Goal: Transaction & Acquisition: Purchase product/service

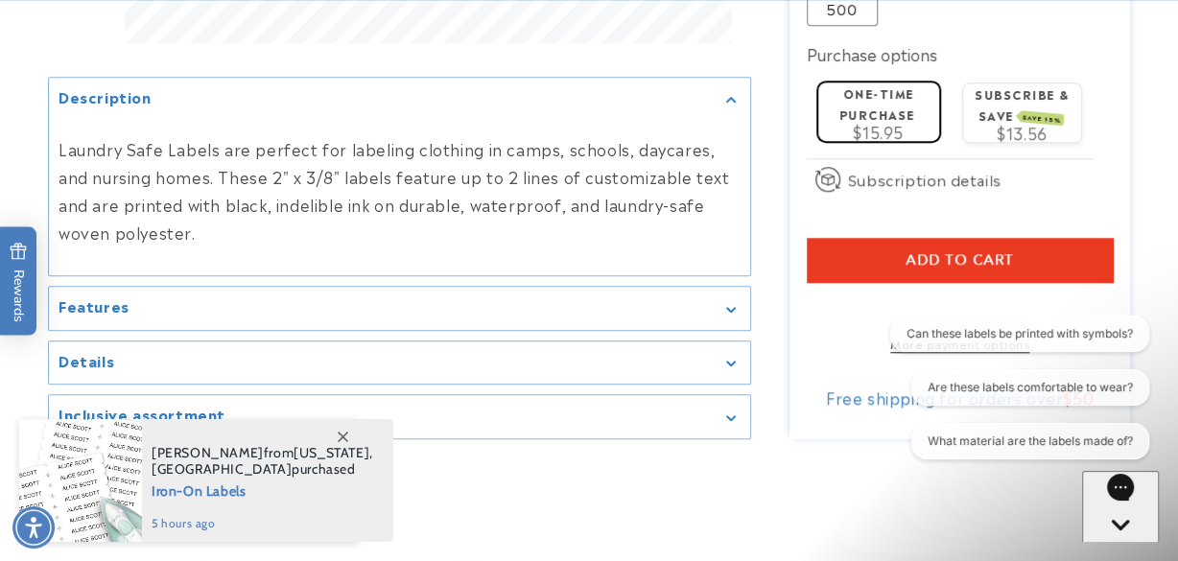
scroll to position [1055, 0]
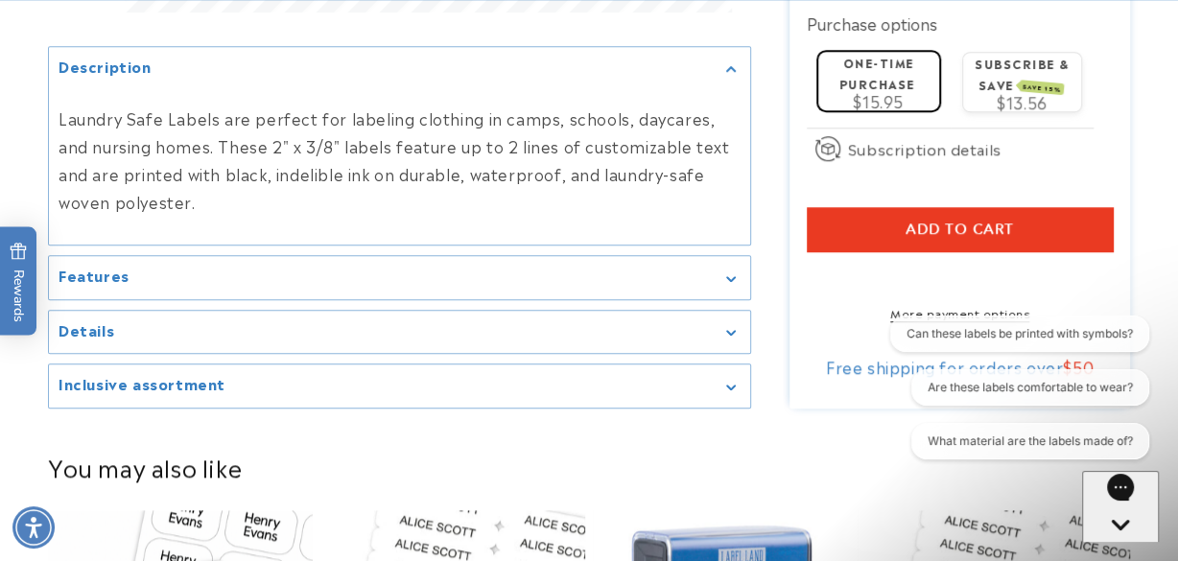
click at [732, 285] on div "Features" at bounding box center [400, 278] width 682 height 14
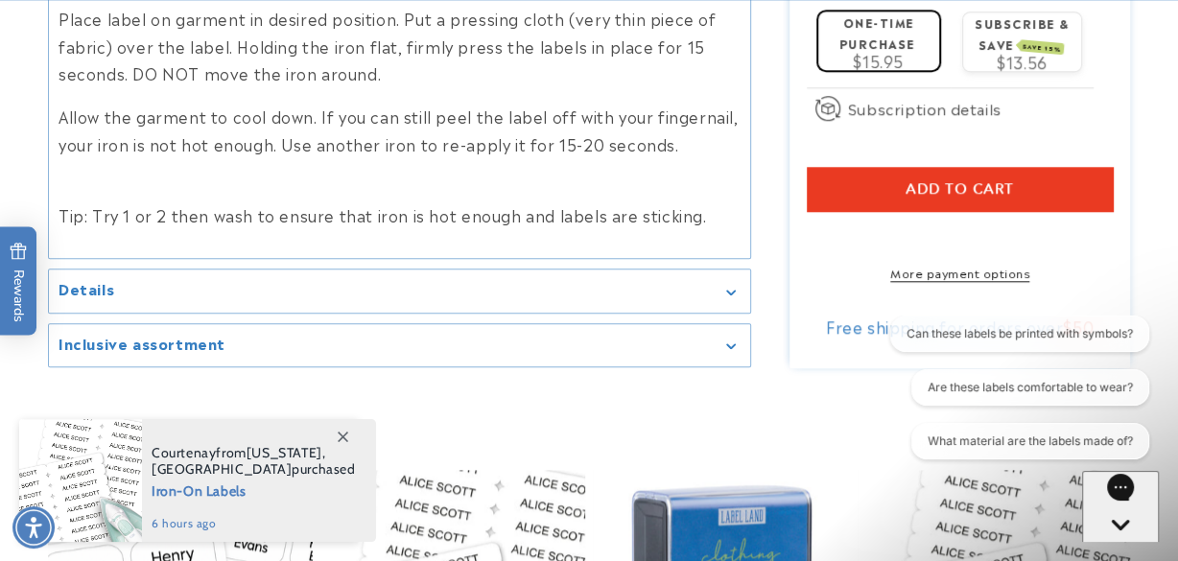
scroll to position [1343, 0]
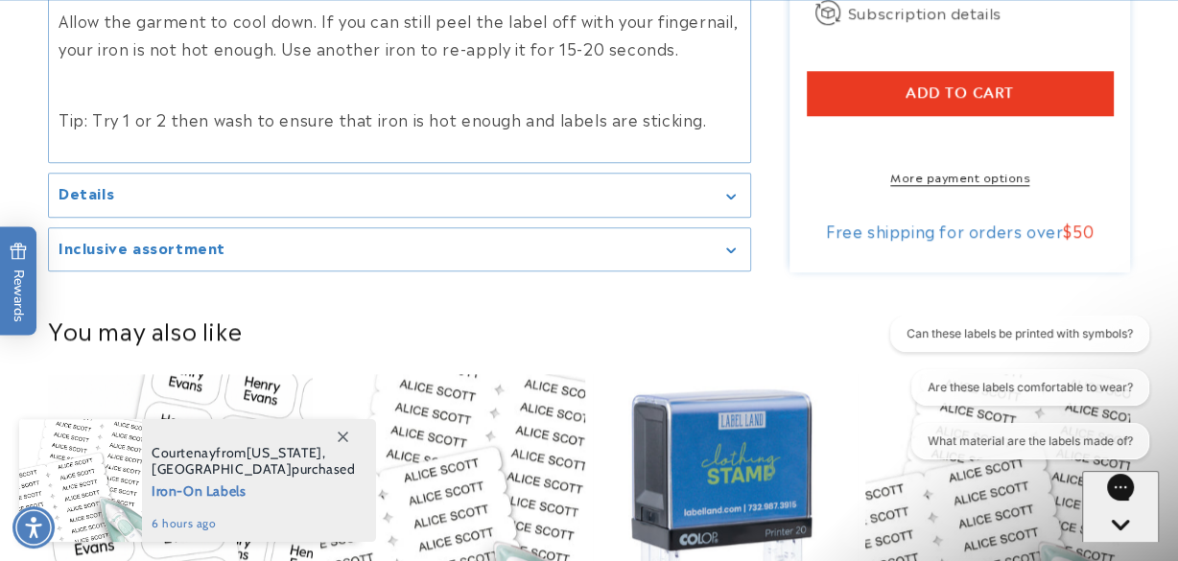
click at [727, 194] on icon "Gallery Viewer" at bounding box center [731, 197] width 10 height 6
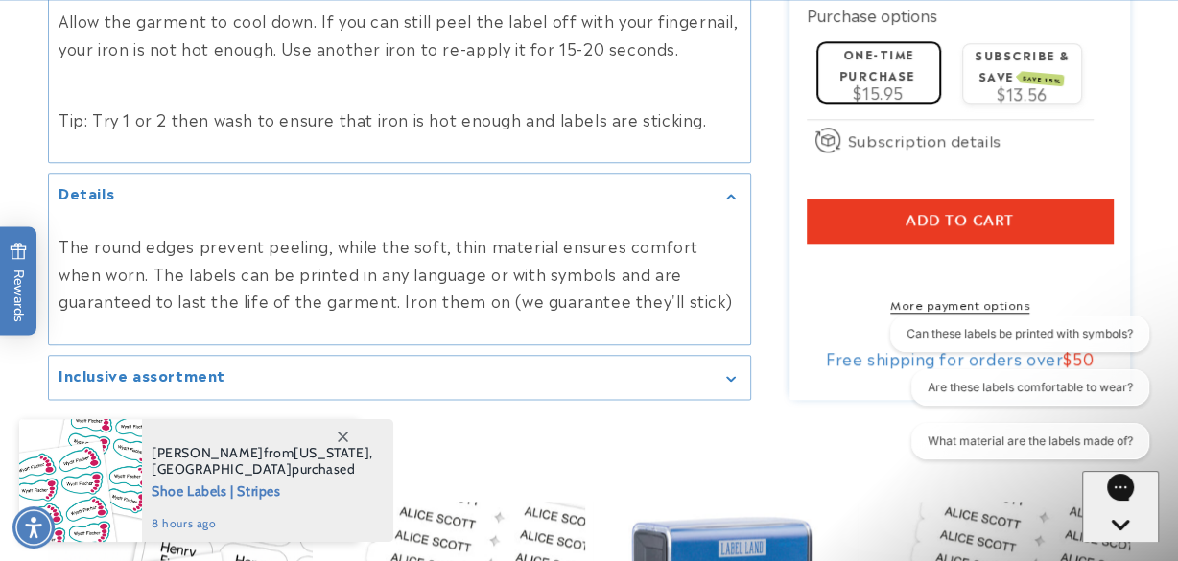
click at [731, 370] on div "Inclusive assortment" at bounding box center [400, 377] width 682 height 14
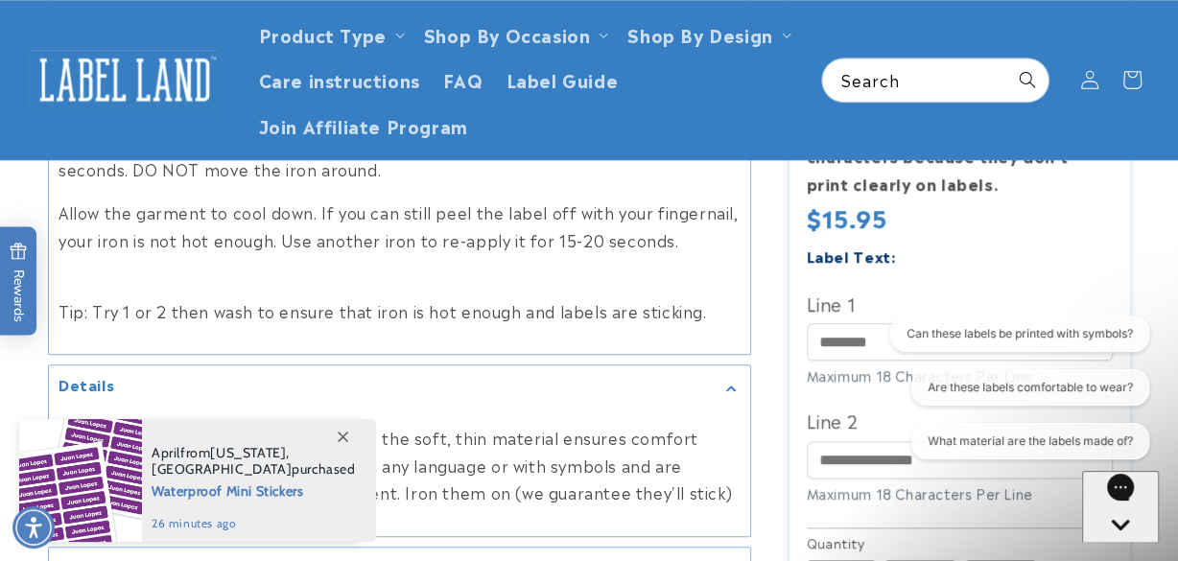
scroll to position [1055, 0]
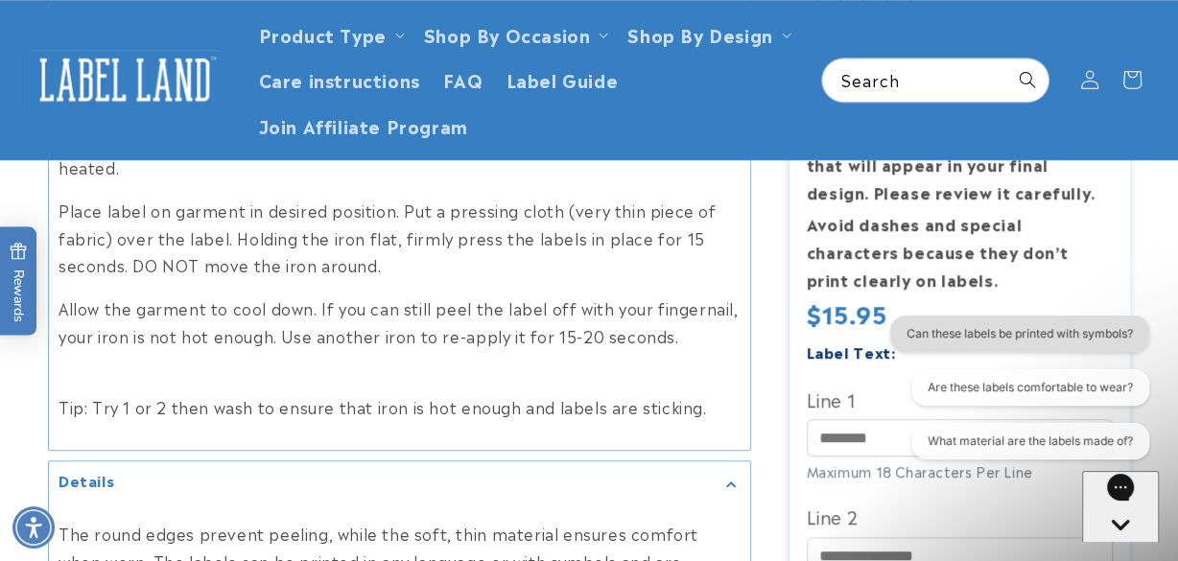
click at [953, 335] on button "Can these labels be printed with symbols?" at bounding box center [1019, 334] width 259 height 36
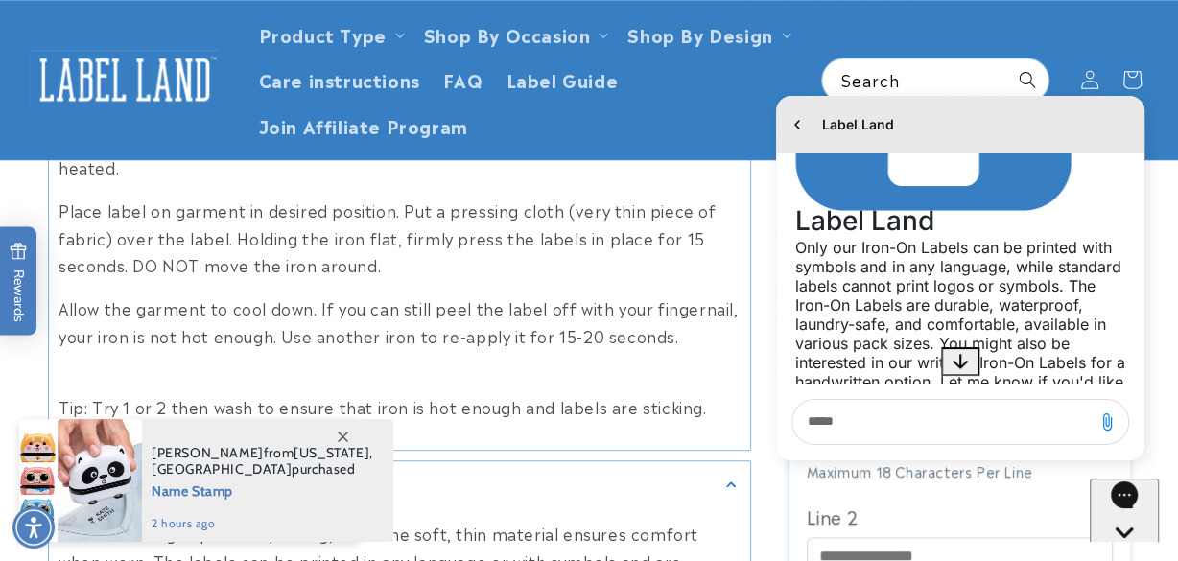
scroll to position [345, 0]
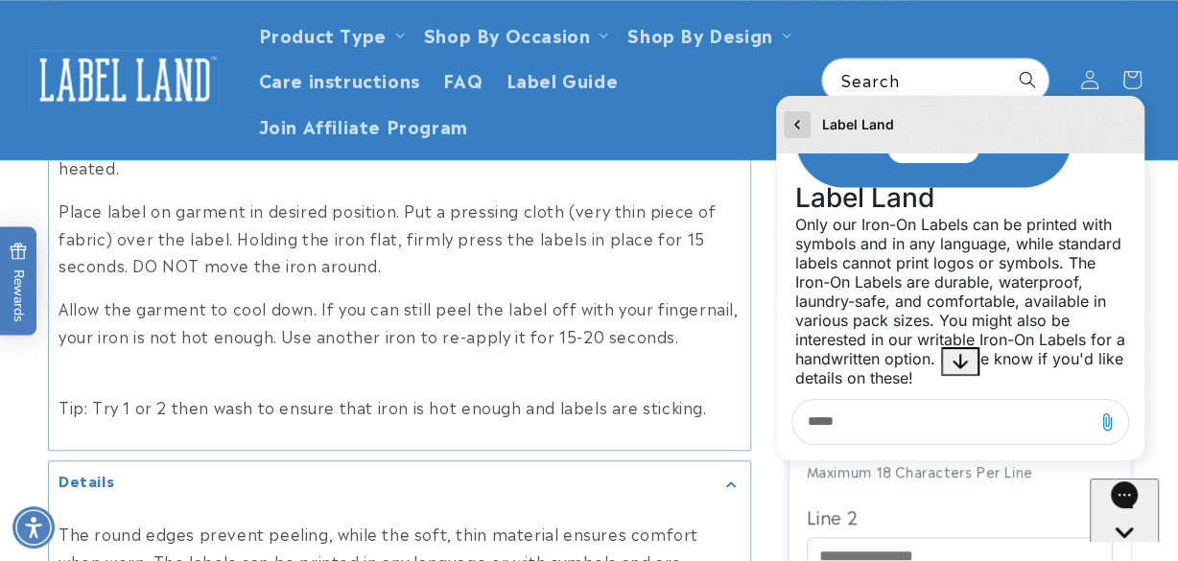
click at [797, 125] on icon "go to home page" at bounding box center [797, 124] width 19 height 23
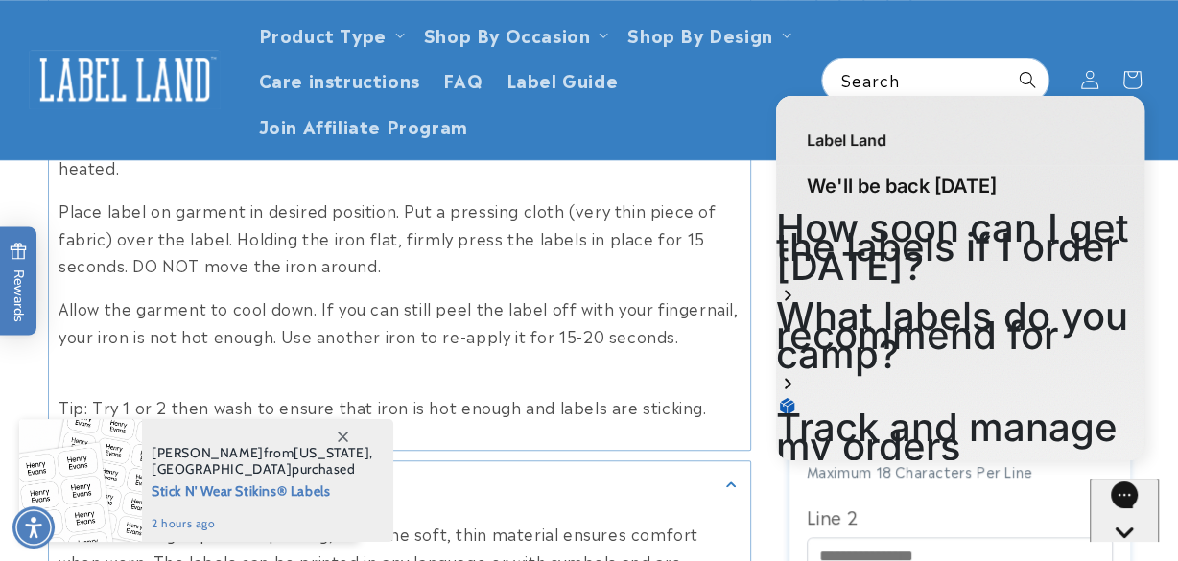
scroll to position [0, 0]
click at [1025, 72] on header "Product Type Product Type Clothing Labels Clothing Stamps Logo Decals Multi-Use…" at bounding box center [589, 79] width 1178 height 159
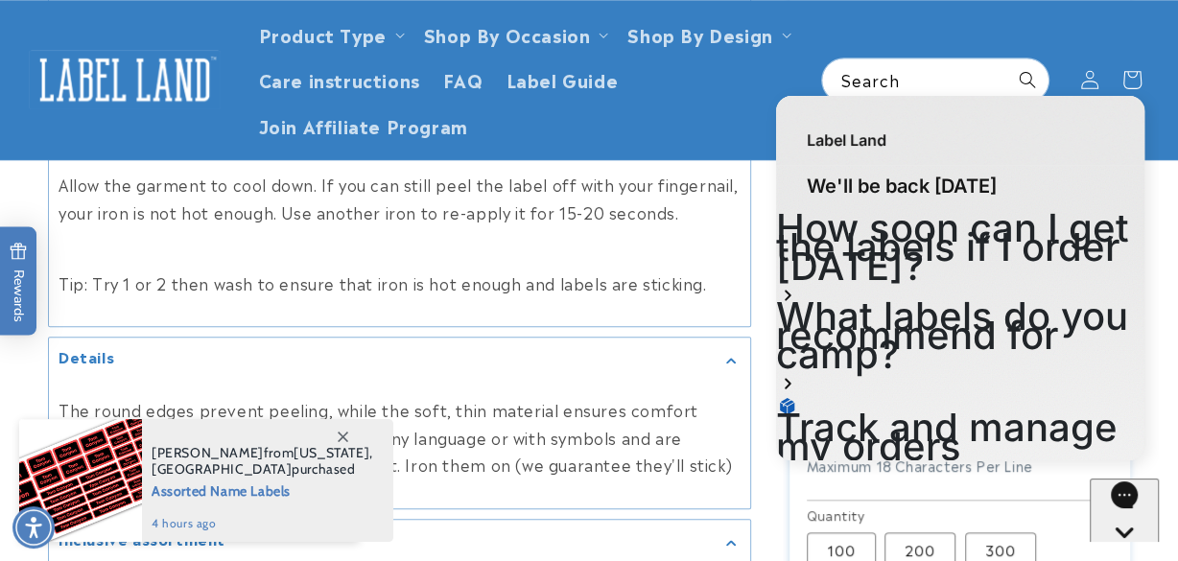
scroll to position [1151, 0]
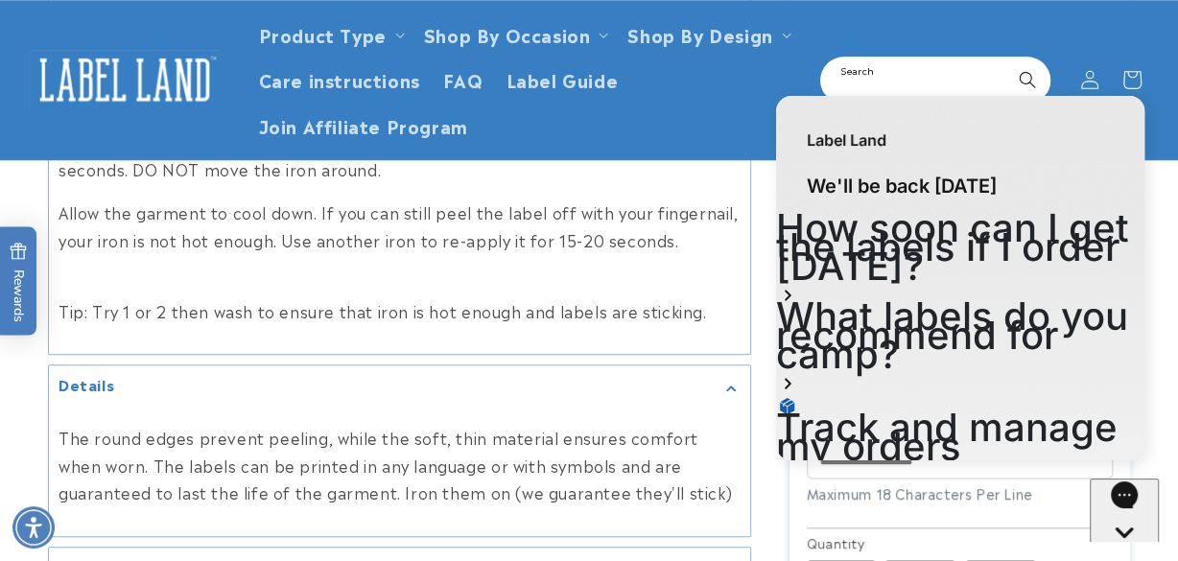
click at [861, 79] on input "Search" at bounding box center [935, 80] width 226 height 43
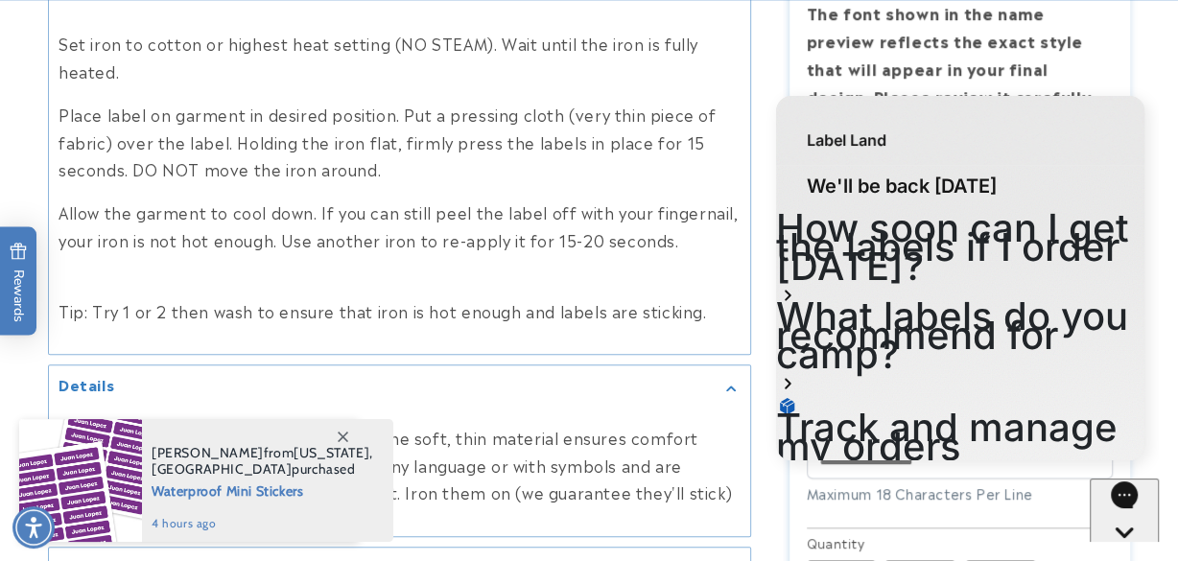
scroll to position [1247, 0]
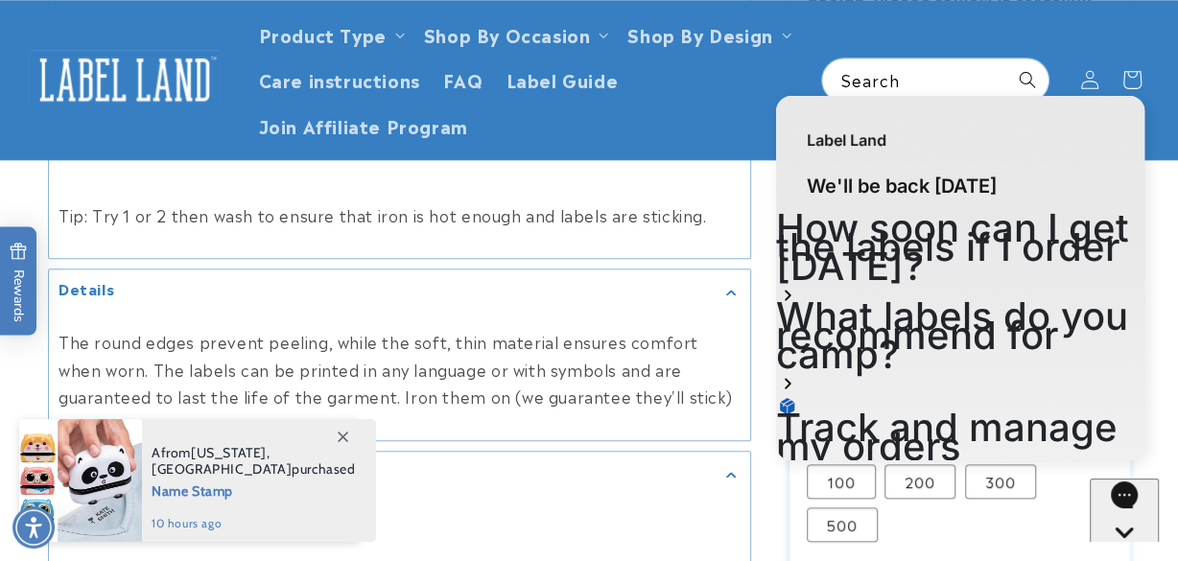
click at [1127, 556] on icon "Close gorgias live chat" at bounding box center [1124, 565] width 19 height 19
click at [1124, 556] on icon "Close gorgias live chat" at bounding box center [1124, 565] width 19 height 19
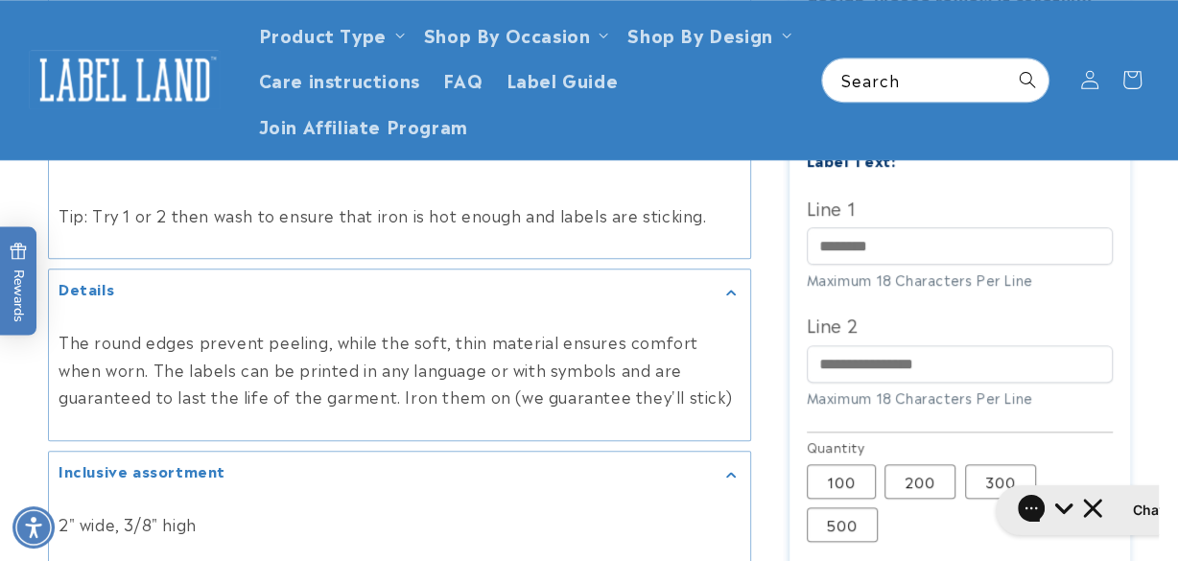
scroll to position [1151, 0]
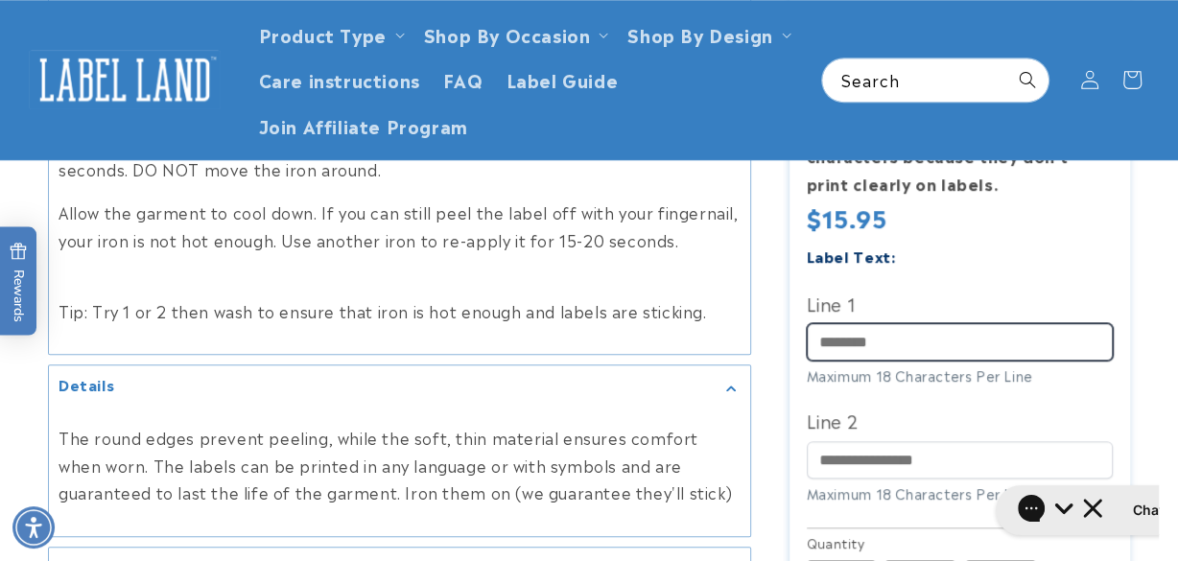
click at [834, 323] on input "Line 1" at bounding box center [960, 341] width 307 height 37
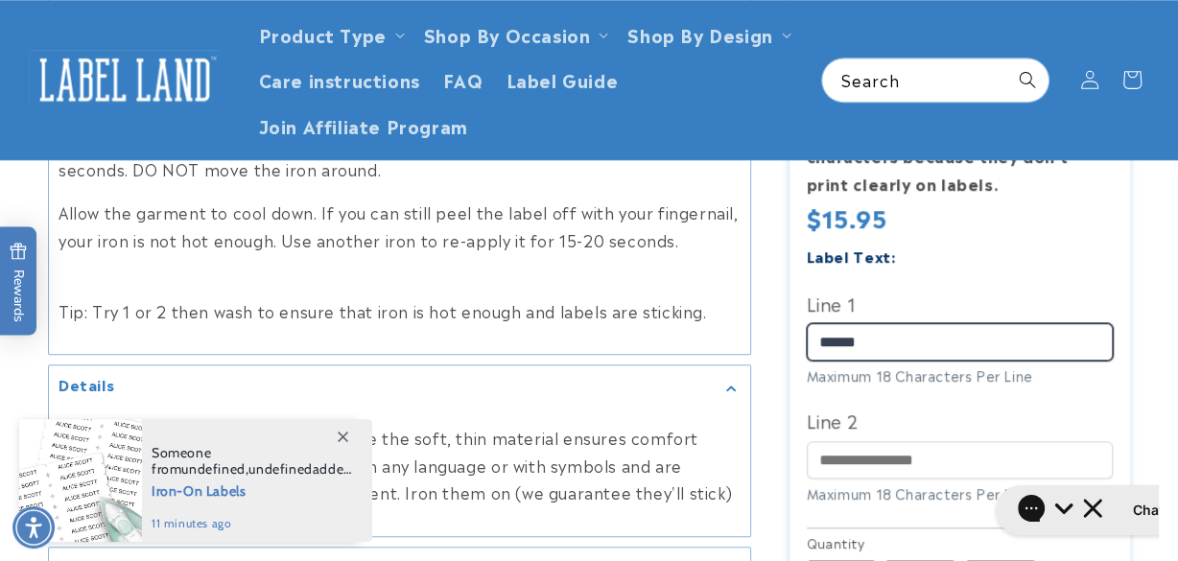
type input "******"
click at [834, 405] on label "Line 2" at bounding box center [960, 420] width 307 height 31
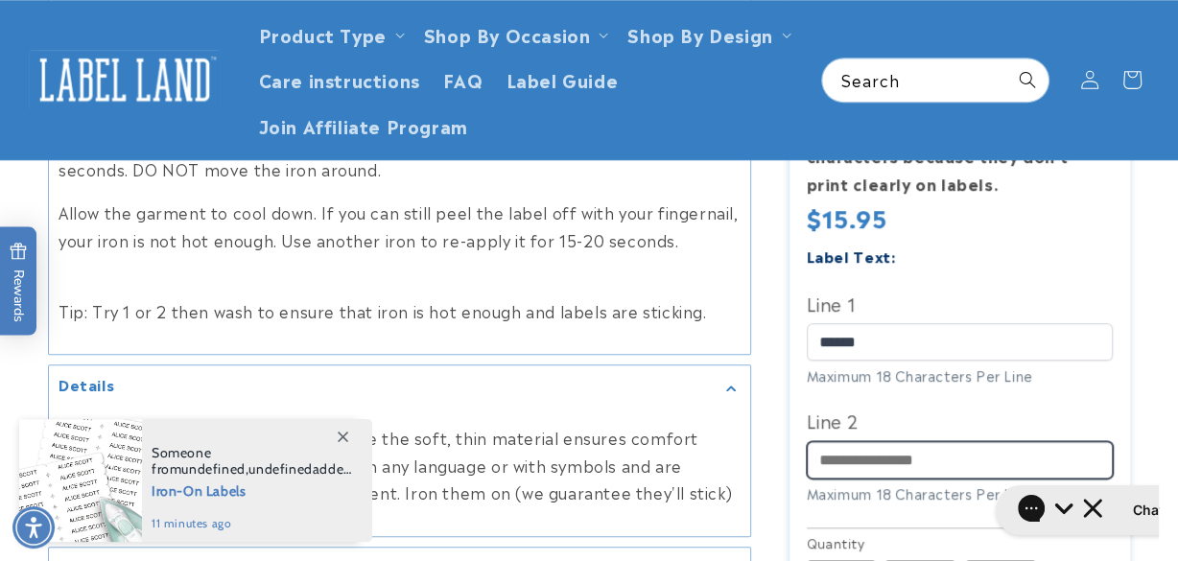
click at [834, 441] on input "Line 2" at bounding box center [960, 459] width 307 height 37
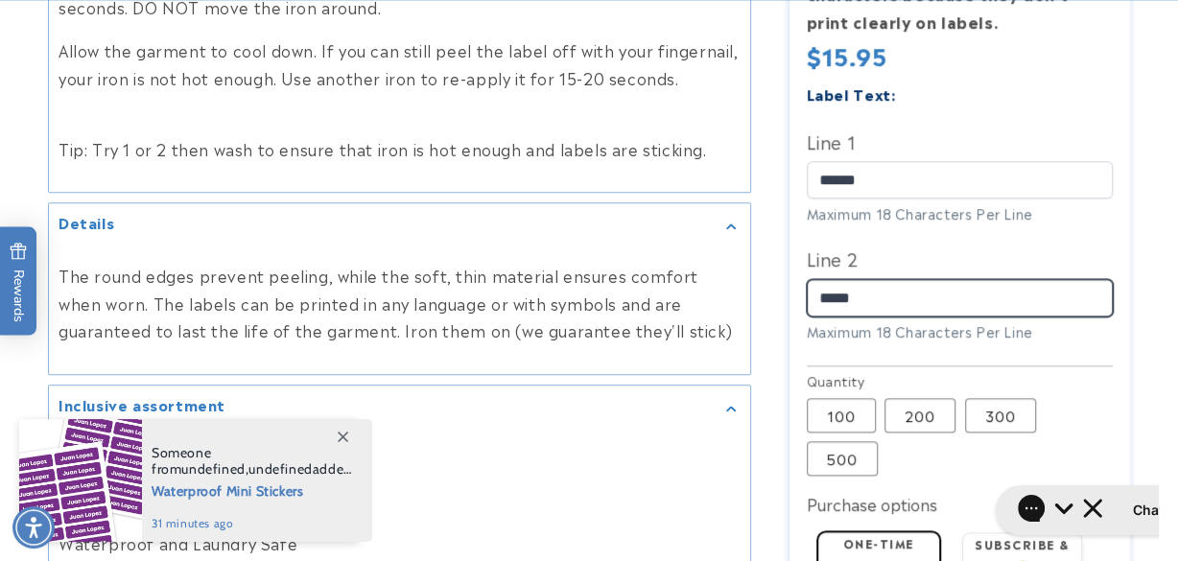
scroll to position [1343, 0]
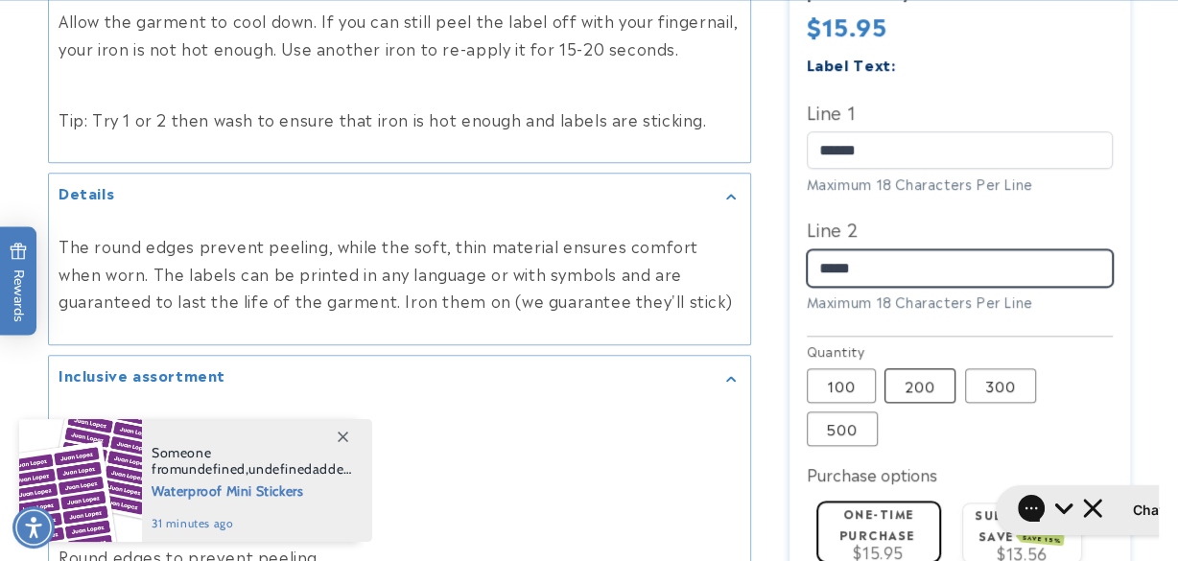
type input "*****"
click at [914, 368] on label "200 Variant sold out or unavailable" at bounding box center [919, 385] width 71 height 35
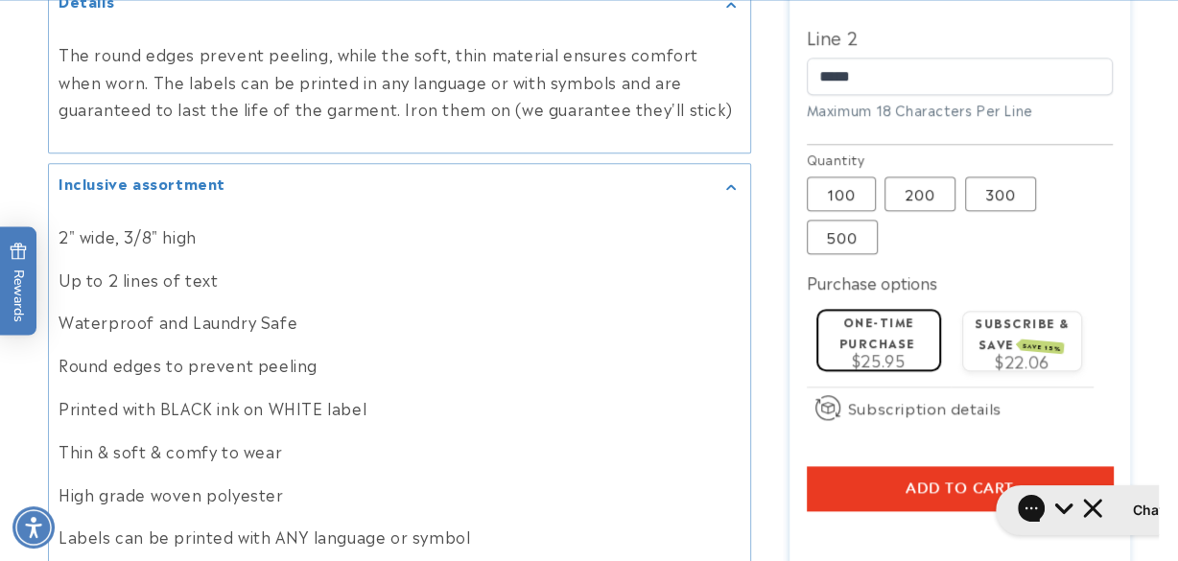
scroll to position [1631, 0]
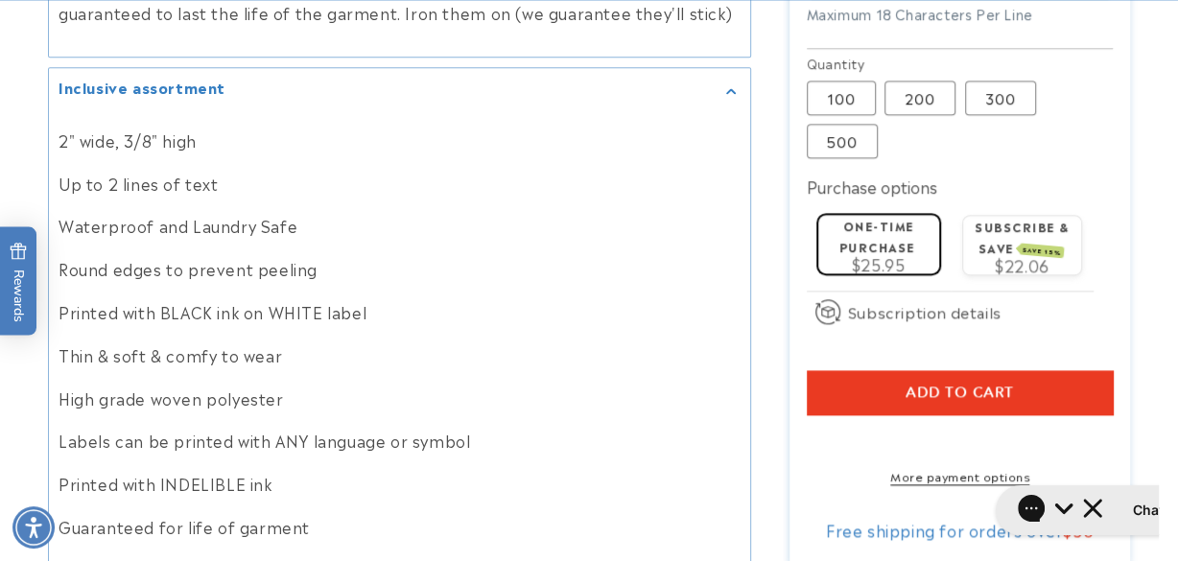
click at [956, 384] on span "Add to cart" at bounding box center [960, 392] width 108 height 17
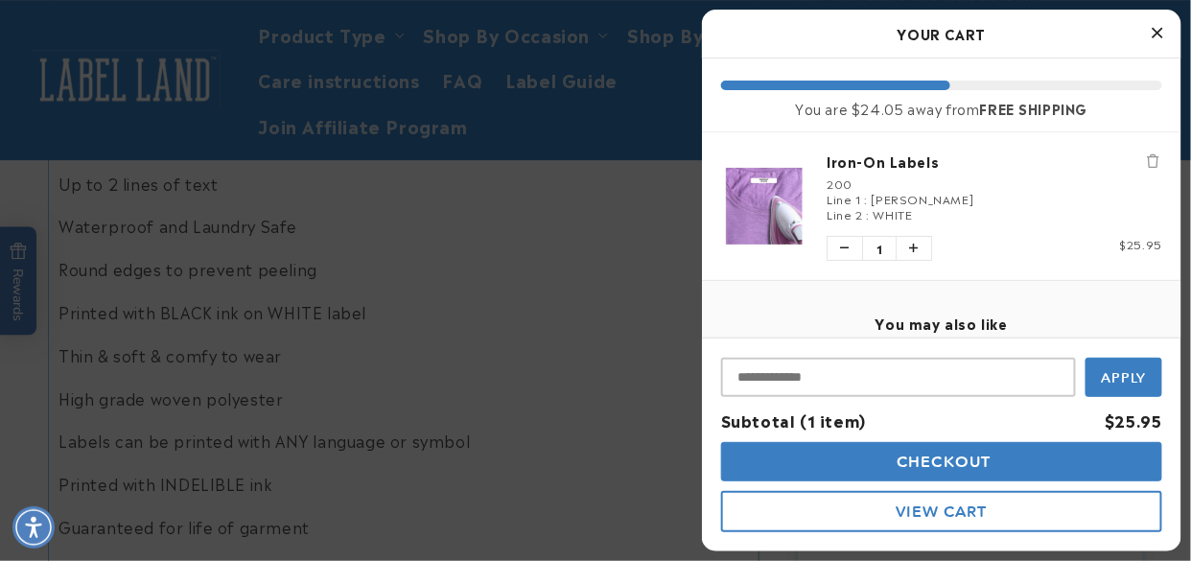
click at [1147, 29] on button "Close Cart" at bounding box center [1157, 33] width 29 height 29
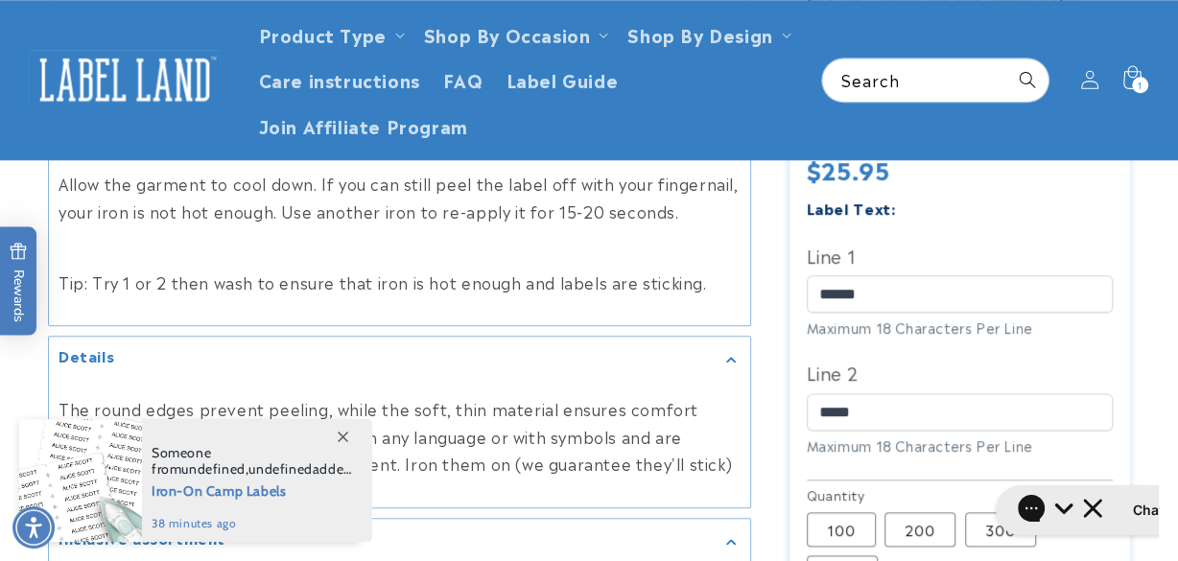
scroll to position [1151, 0]
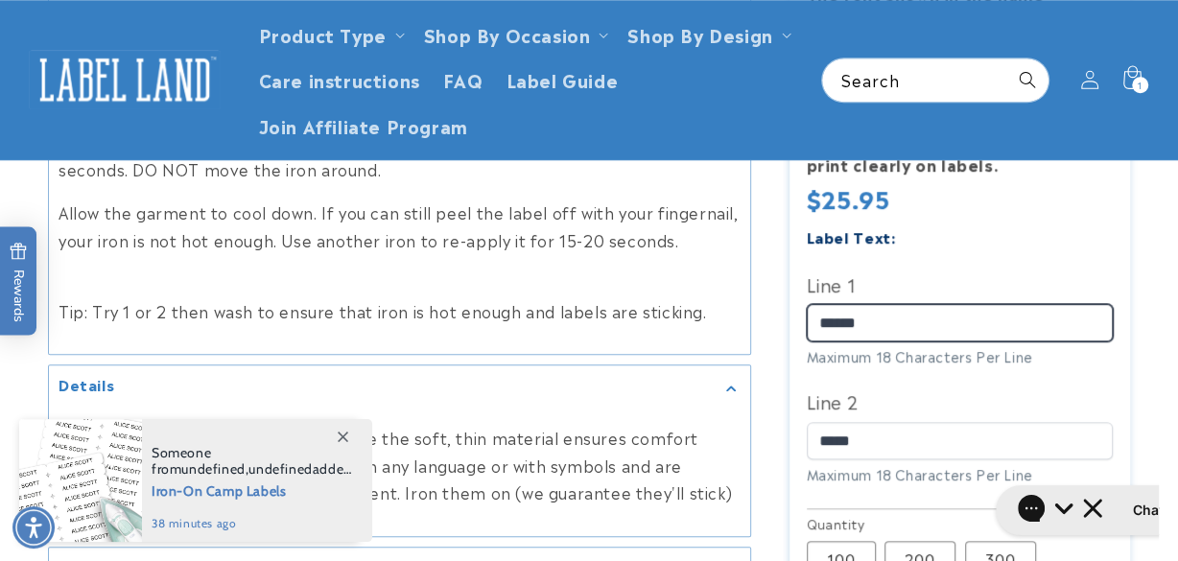
click at [887, 304] on input "******" at bounding box center [960, 322] width 307 height 37
type input "*"
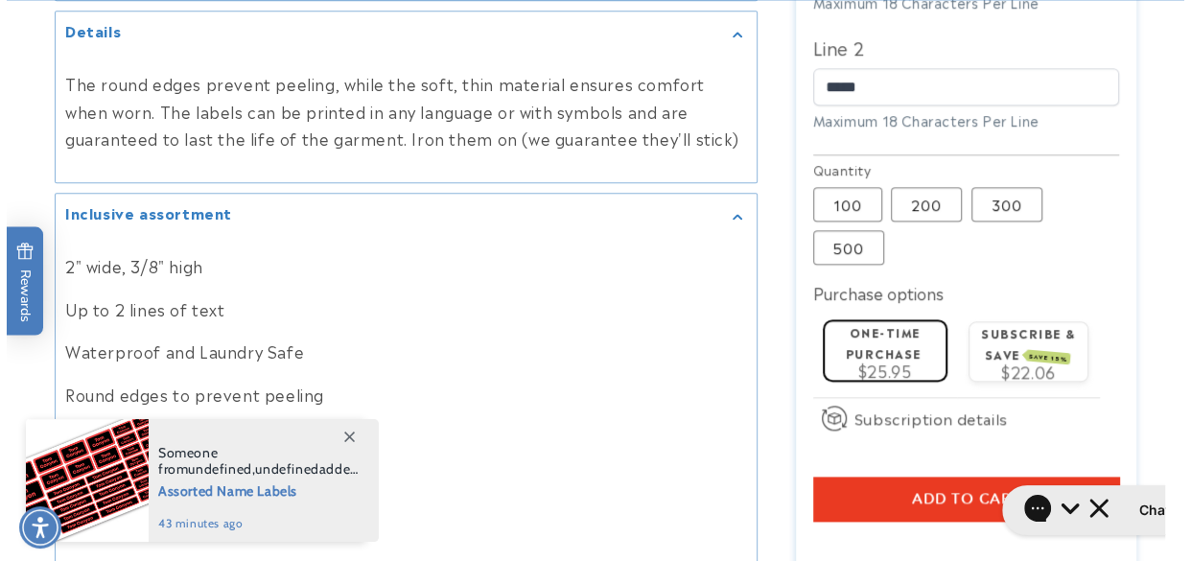
scroll to position [1535, 0]
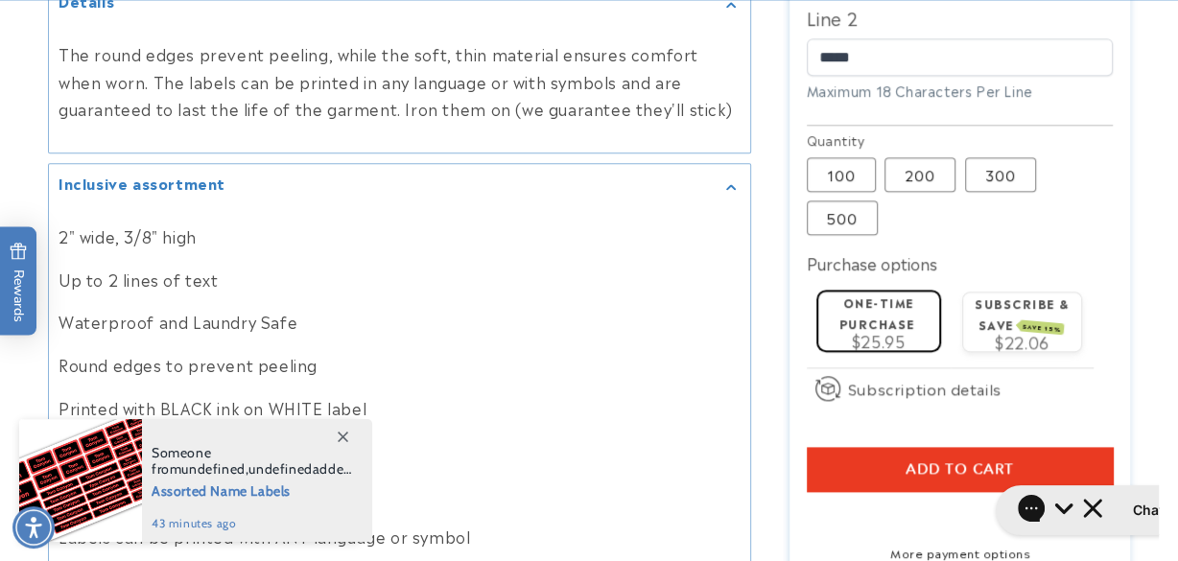
type input "*****"
click at [1000, 460] on span "Add to cart" at bounding box center [960, 468] width 108 height 17
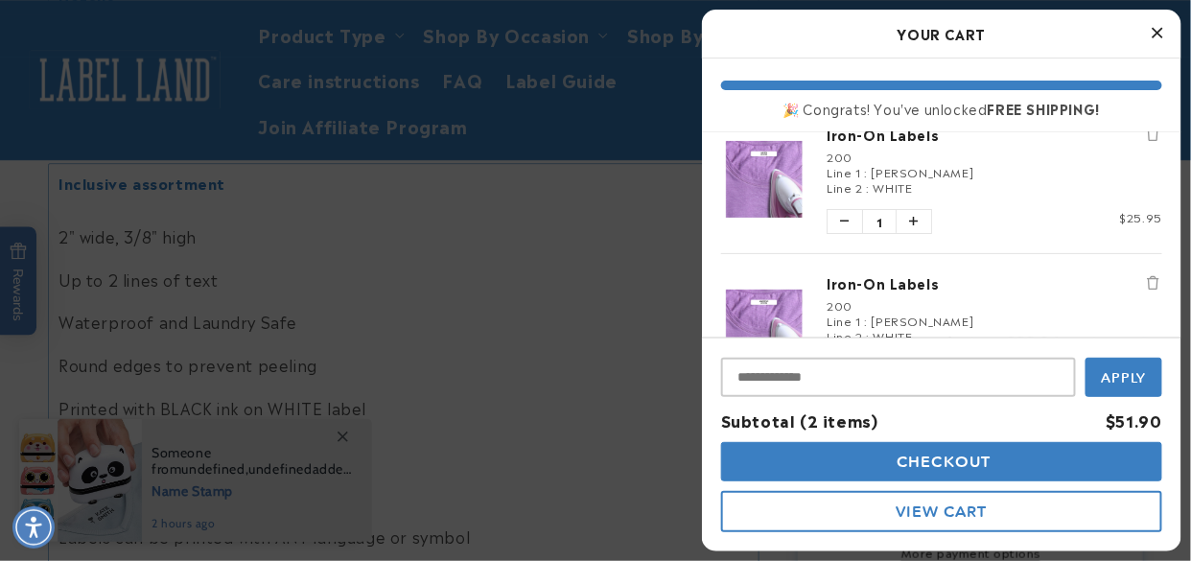
scroll to position [0, 0]
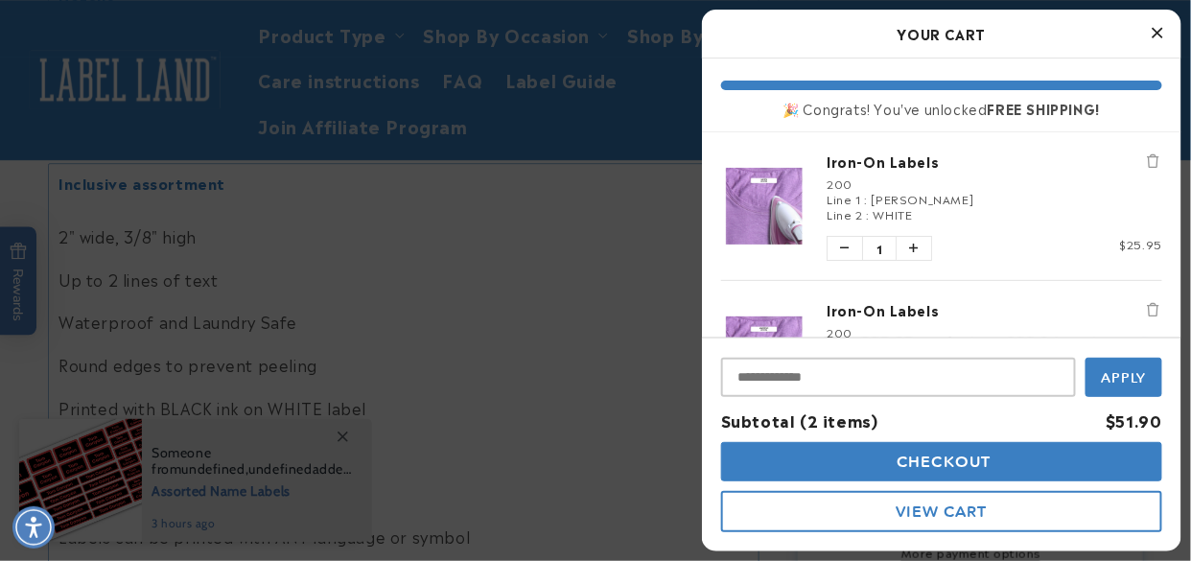
click at [919, 460] on span "Checkout" at bounding box center [942, 462] width 99 height 18
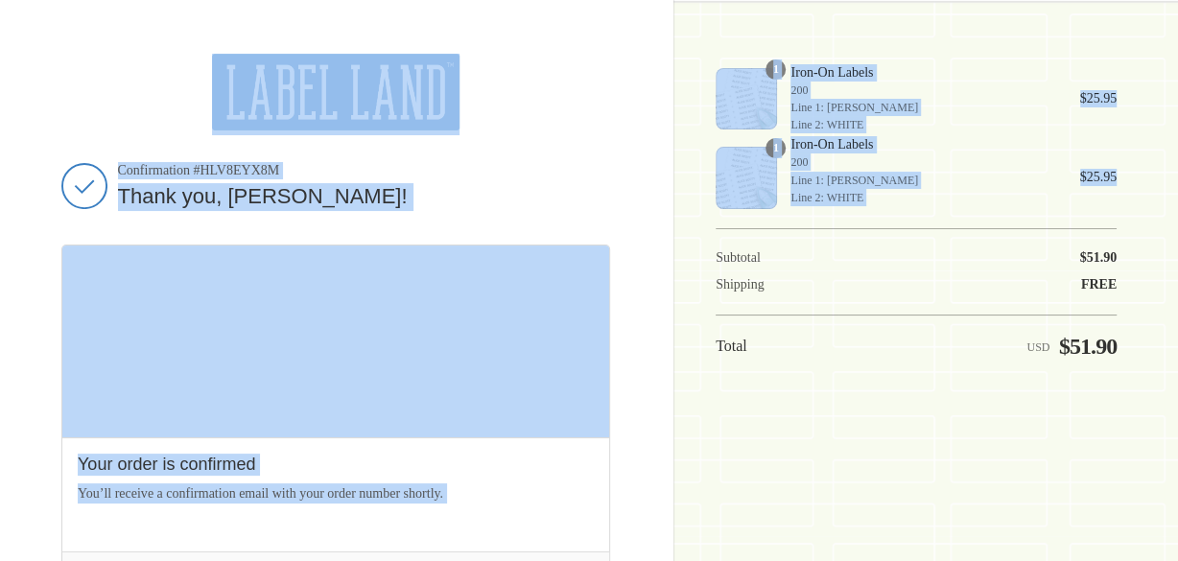
drag, startPoint x: 77, startPoint y: 154, endPoint x: 1140, endPoint y: 334, distance: 1077.9
click at [908, 415] on div "Shopping cart Product image Description Quantity Price 1 Iron-On Labels 200 Lin…" at bounding box center [916, 281] width 401 height 454
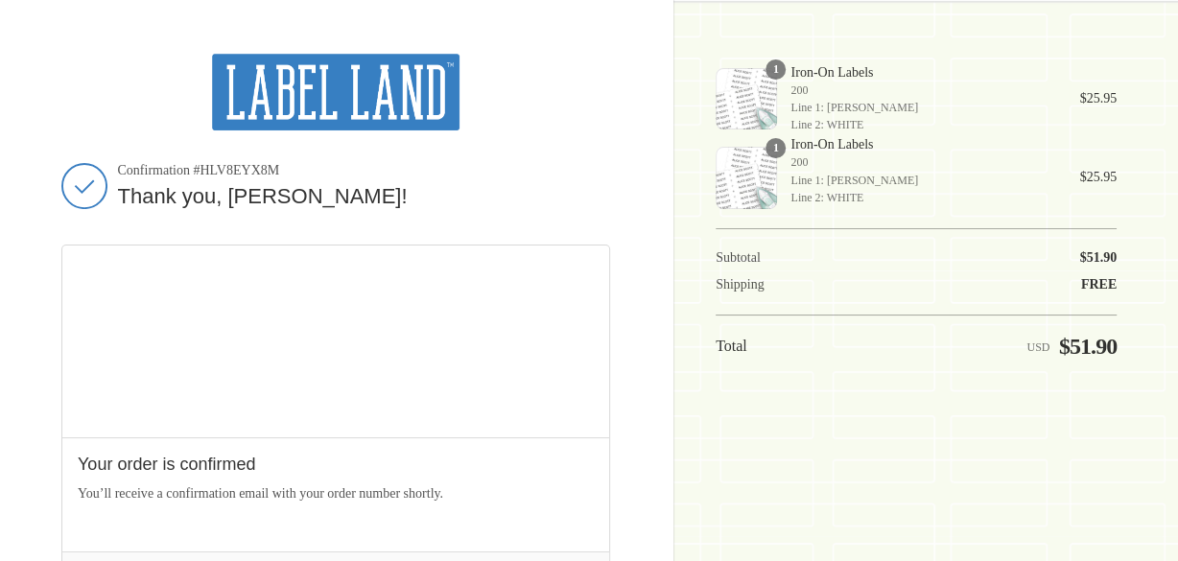
click at [748, 107] on div "1" at bounding box center [746, 98] width 61 height 61
click at [759, 97] on div "1" at bounding box center [746, 98] width 61 height 61
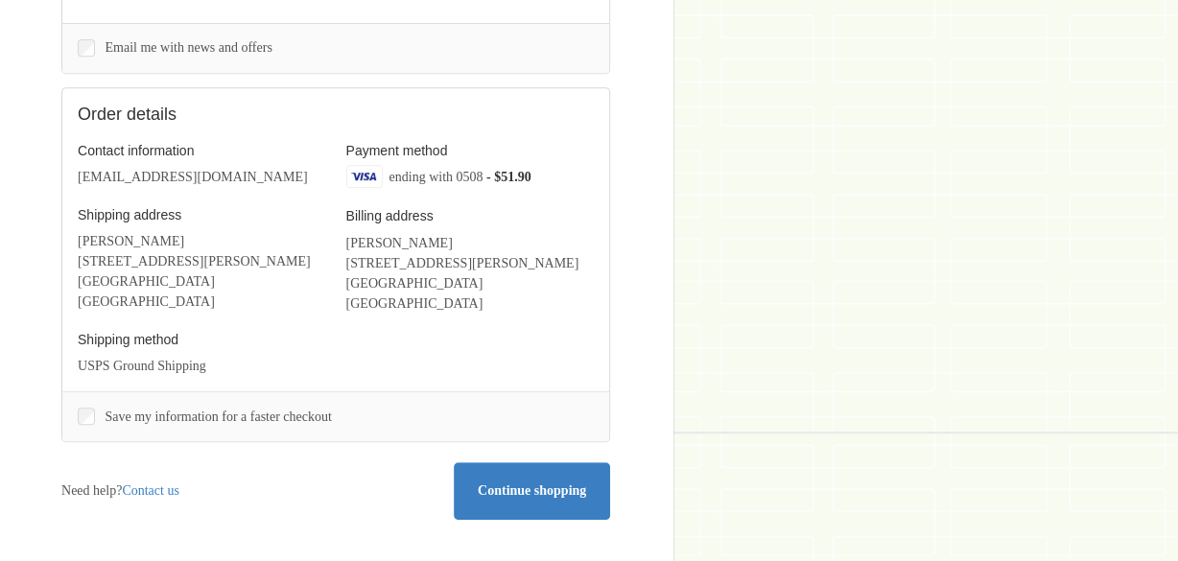
scroll to position [576, 0]
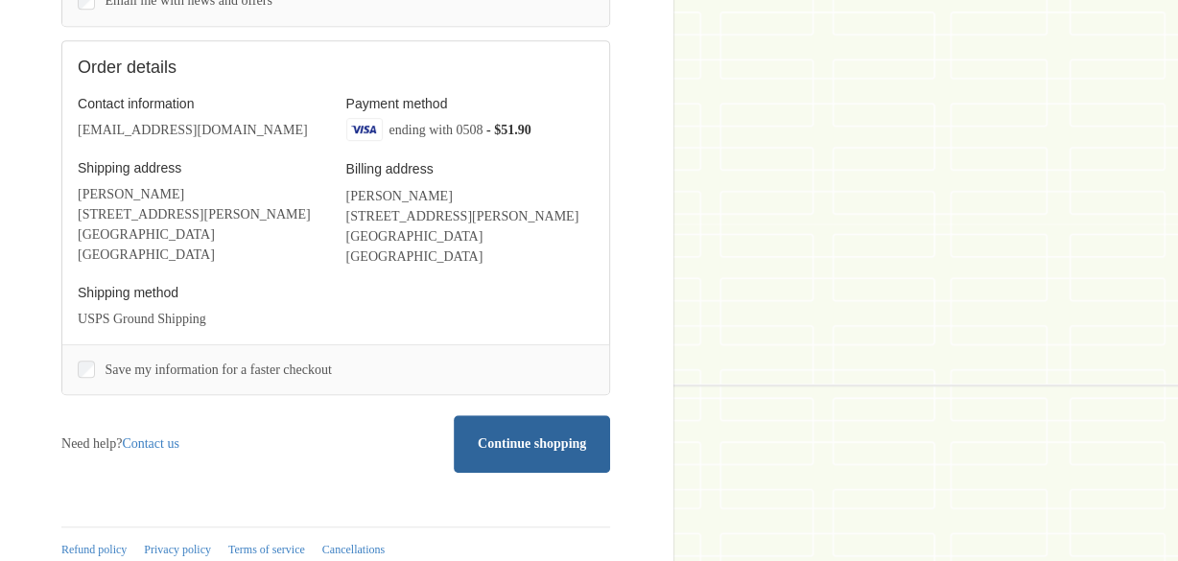
click at [538, 438] on icon at bounding box center [532, 444] width 19 height 19
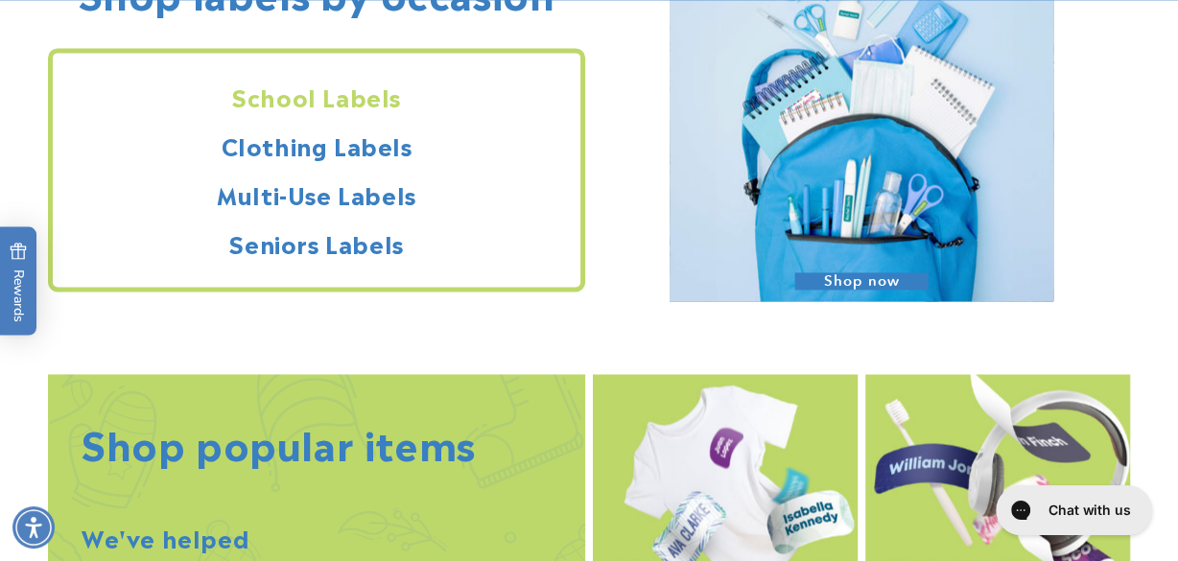
scroll to position [1727, 0]
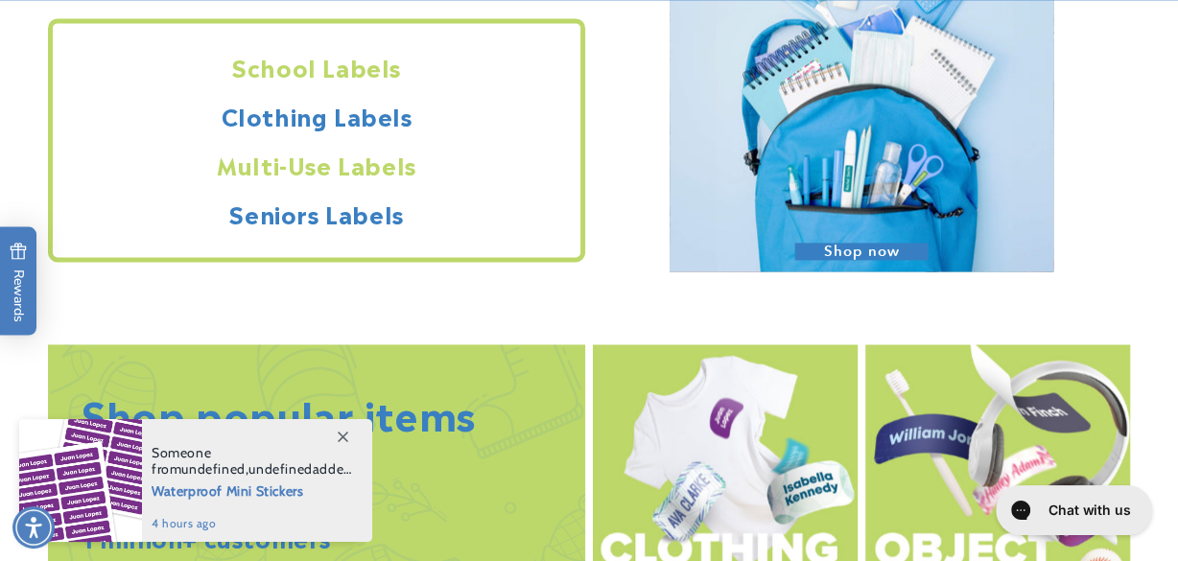
click at [390, 165] on h2 "Multi-Use Labels" at bounding box center [317, 165] width 528 height 30
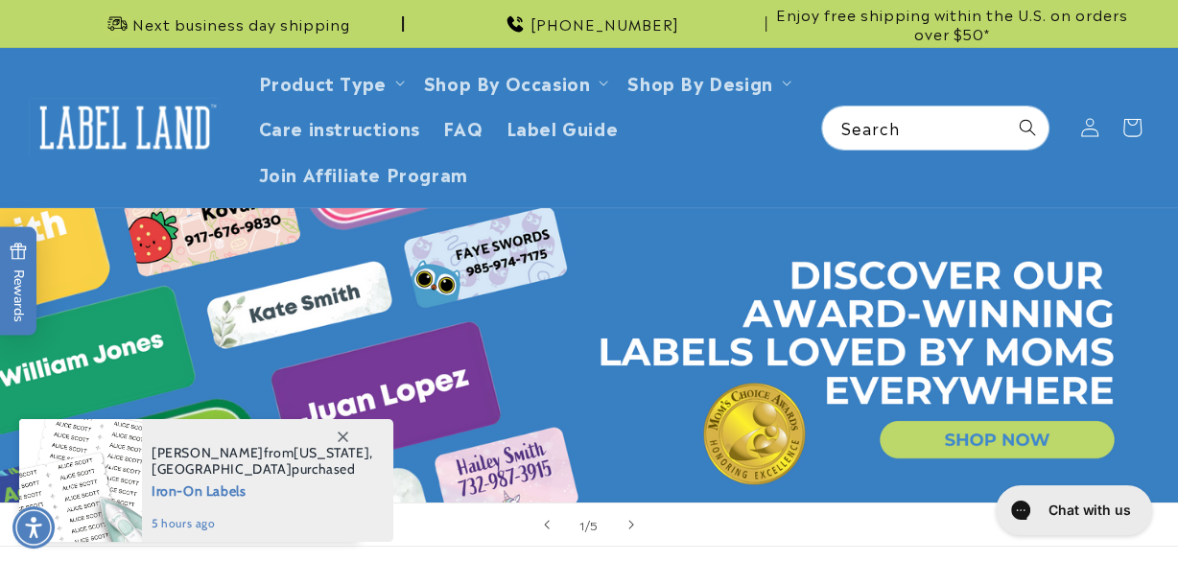
scroll to position [0, 0]
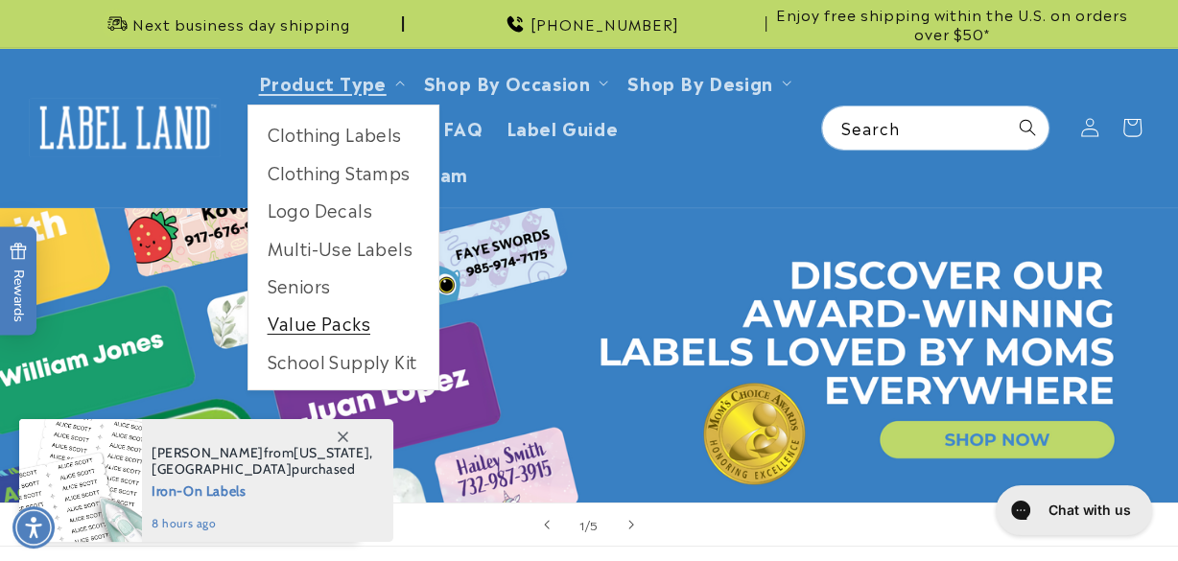
click at [341, 323] on link "Value Packs" at bounding box center [343, 322] width 190 height 37
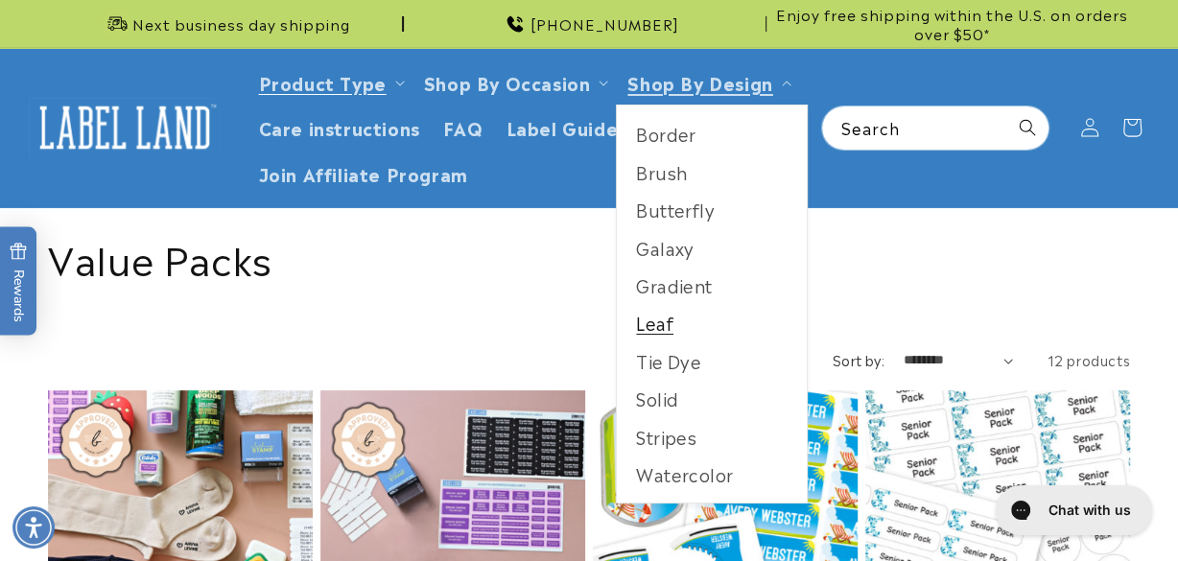
drag, startPoint x: 662, startPoint y: 321, endPoint x: 695, endPoint y: 315, distance: 33.3
click at [662, 321] on link "Leaf" at bounding box center [712, 322] width 190 height 37
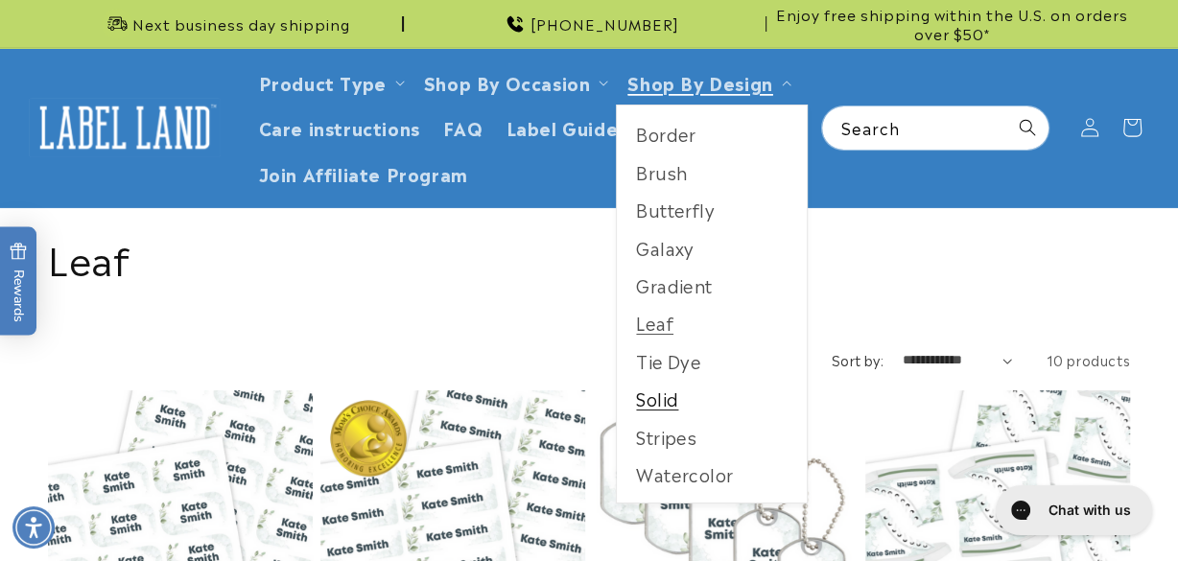
click at [671, 402] on link "Solid" at bounding box center [712, 398] width 190 height 37
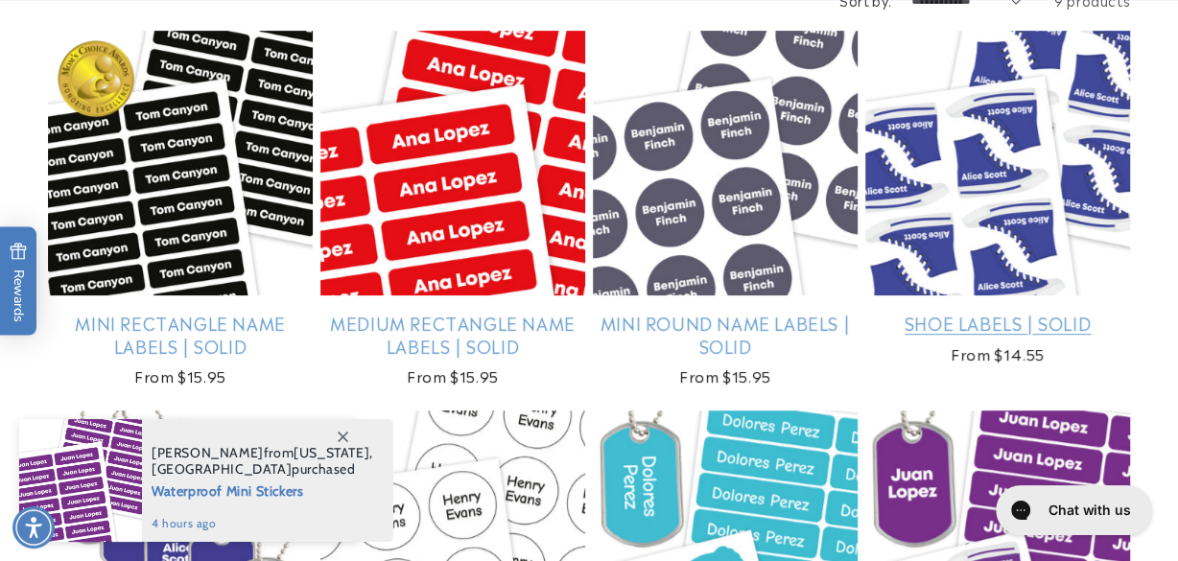
scroll to position [384, 0]
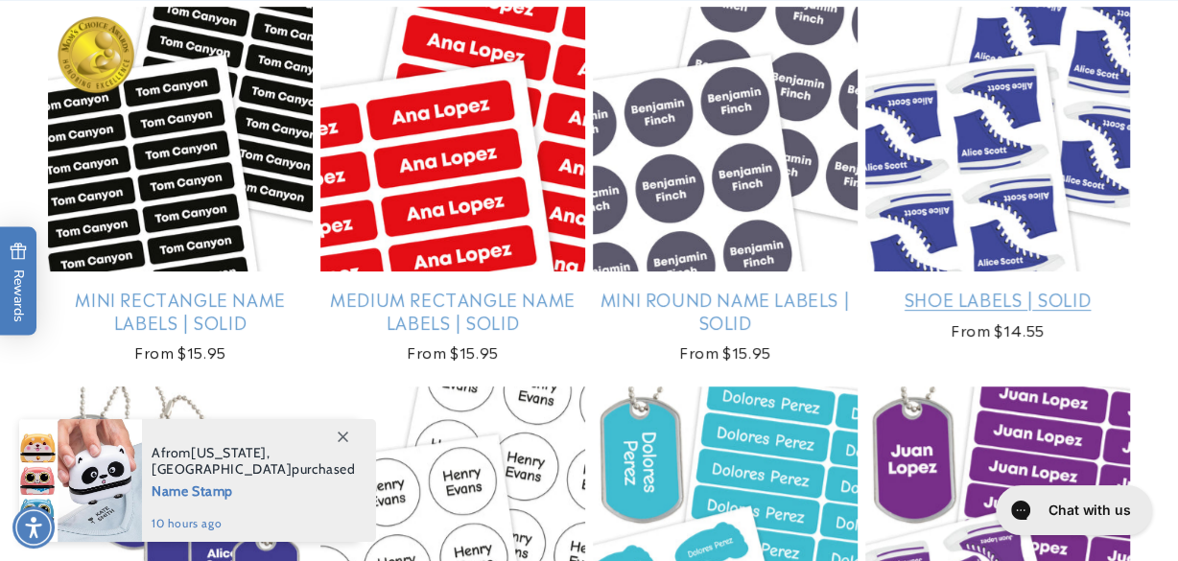
click at [963, 288] on link "Shoe Labels | Solid" at bounding box center [997, 299] width 265 height 22
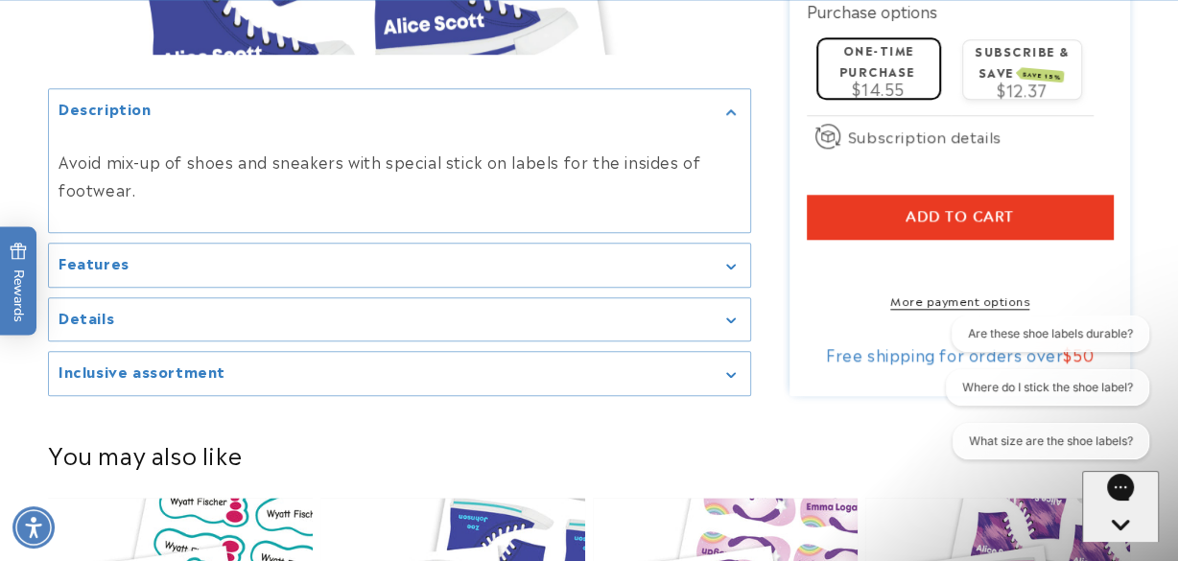
scroll to position [1343, 0]
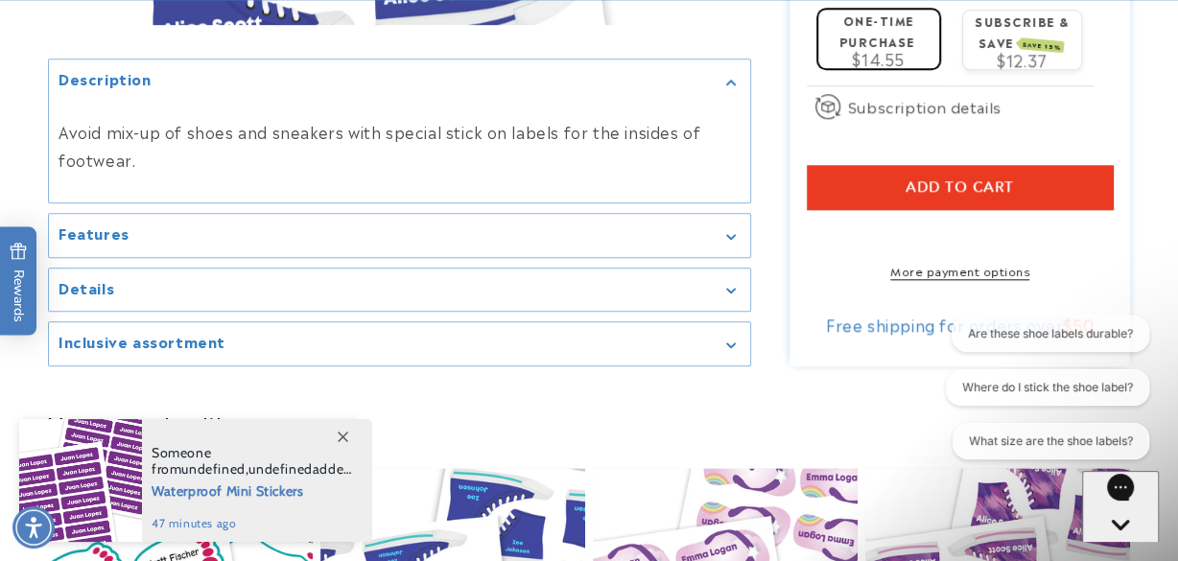
click at [730, 239] on icon "Gallery Viewer" at bounding box center [731, 236] width 10 height 6
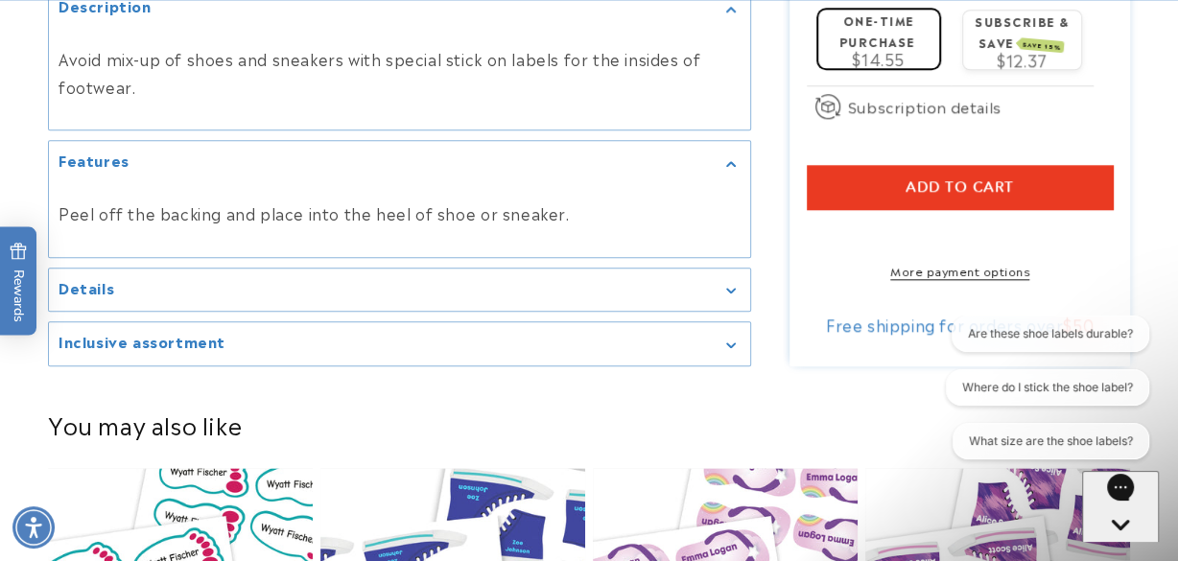
click at [732, 312] on summary "Details" at bounding box center [399, 290] width 701 height 43
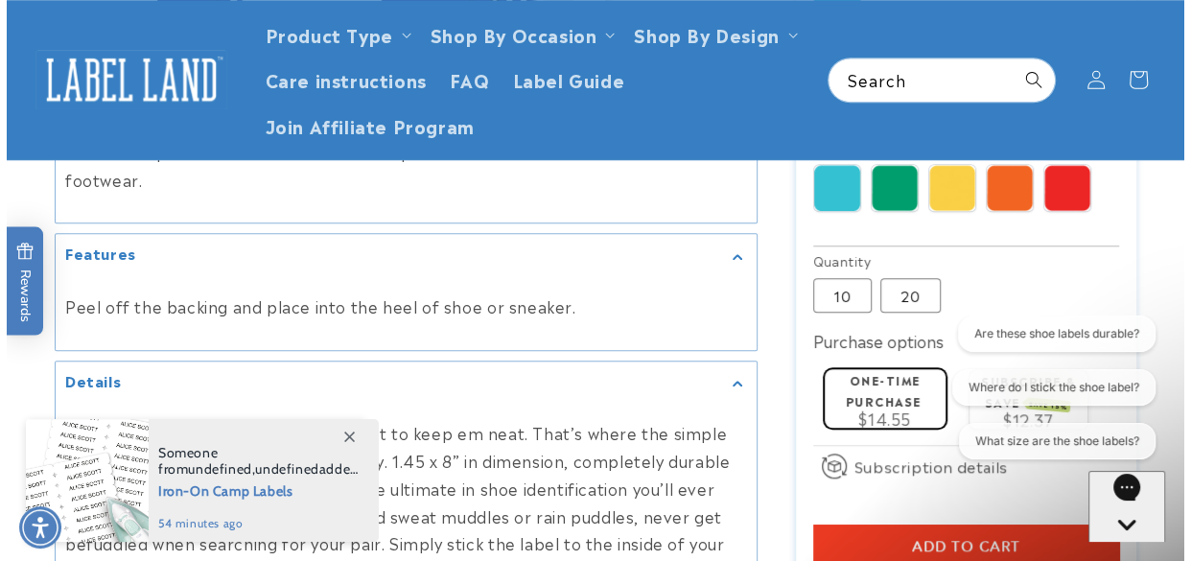
scroll to position [863, 0]
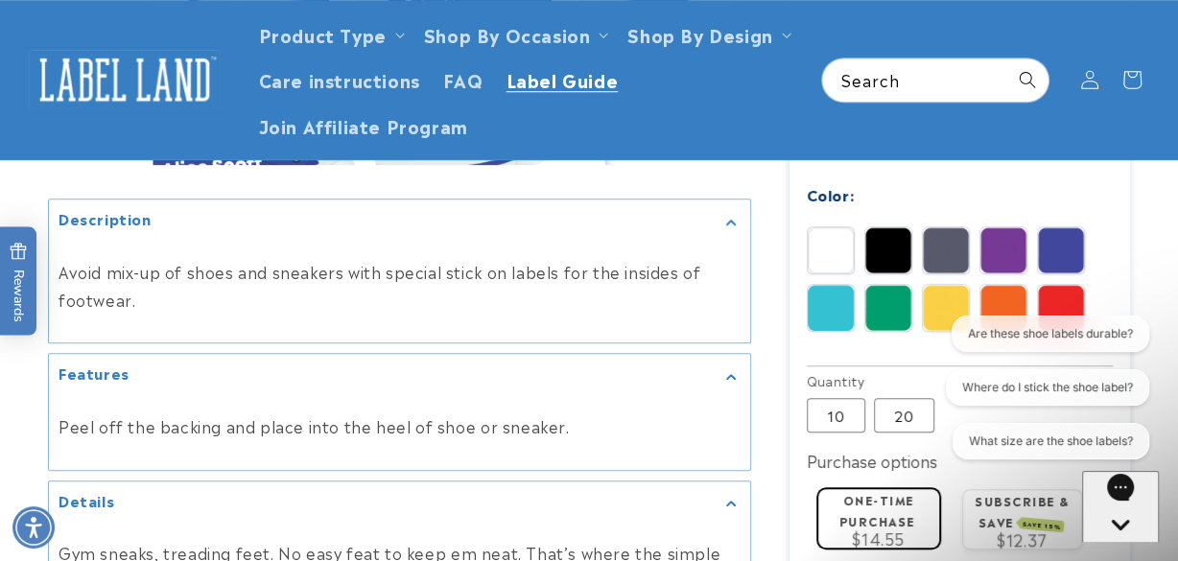
click at [530, 77] on span "Label Guide" at bounding box center [563, 79] width 112 height 22
